Goal: Task Accomplishment & Management: Use online tool/utility

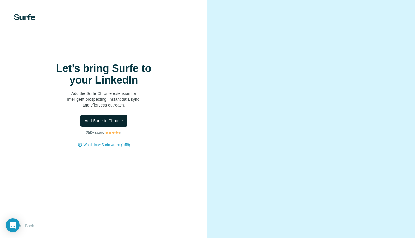
click at [90, 118] on span "Add Surfe to Chrome" at bounding box center [104, 121] width 38 height 6
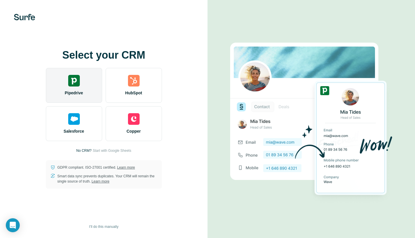
click at [73, 88] on div "Pipedrive" at bounding box center [74, 85] width 56 height 35
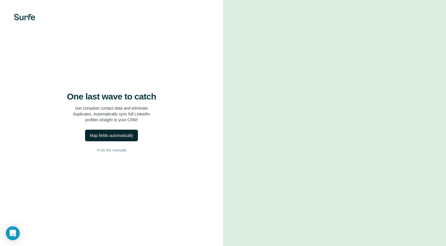
click at [101, 137] on div "Map fields automatically" at bounding box center [111, 136] width 43 height 6
